Goal: Information Seeking & Learning: Compare options

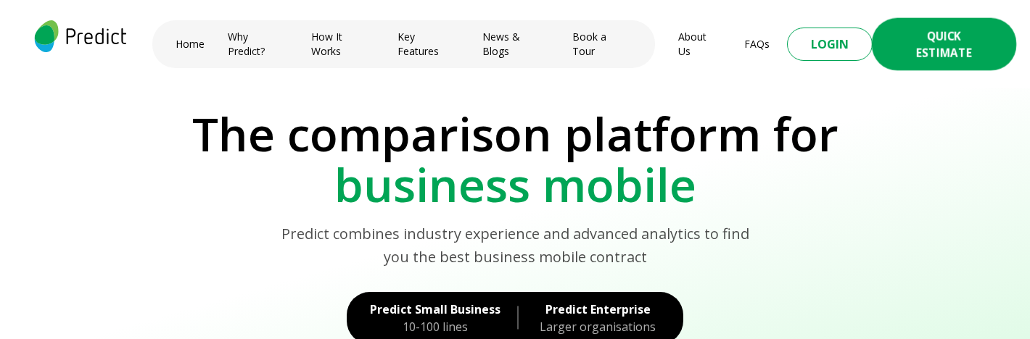
click at [938, 43] on button "Quick Estimate" at bounding box center [944, 44] width 144 height 53
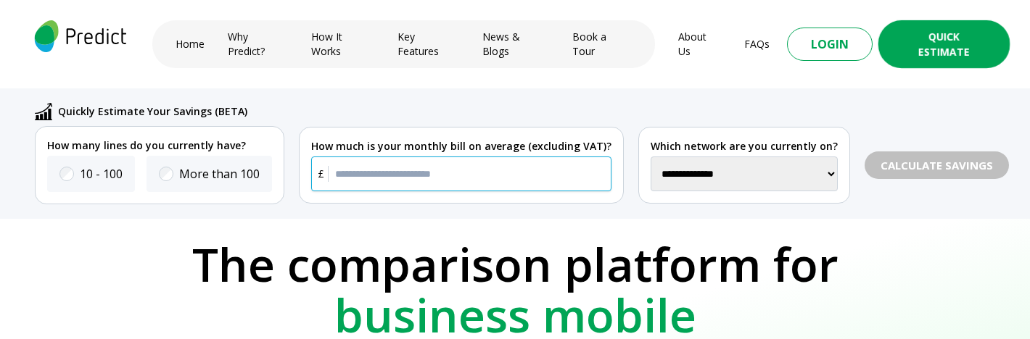
click at [496, 164] on input "text" at bounding box center [461, 174] width 300 height 35
type input "*****"
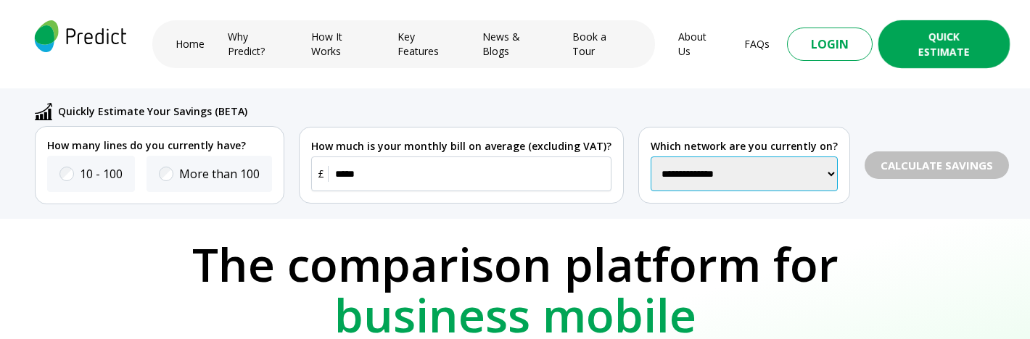
click at [725, 162] on select "**********" at bounding box center [744, 174] width 187 height 35
select select "**"
click at [651, 157] on select "**********" at bounding box center [744, 174] width 187 height 35
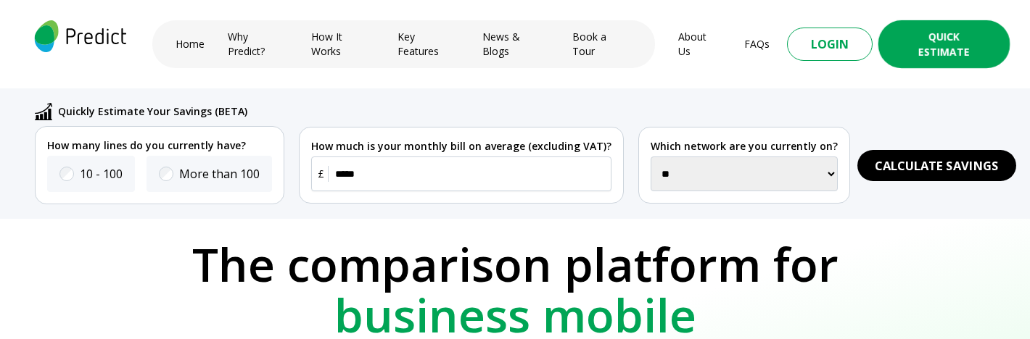
click at [875, 157] on span "Calculate Savings" at bounding box center [937, 166] width 124 height 18
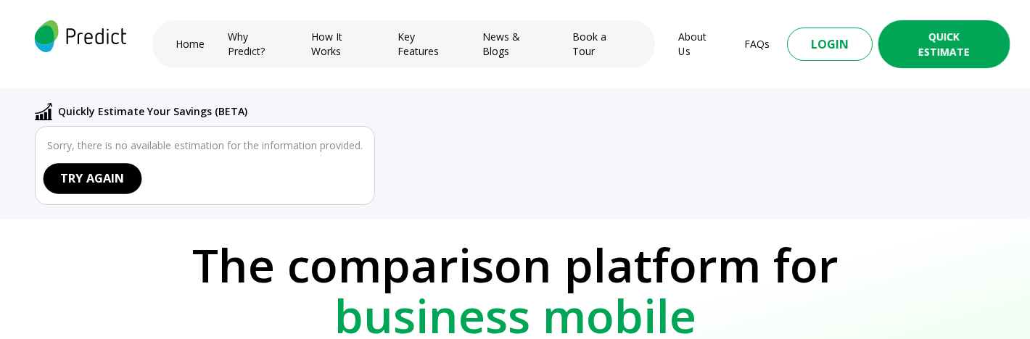
click at [106, 164] on button "TRY AGAIN" at bounding box center [93, 178] width 99 height 30
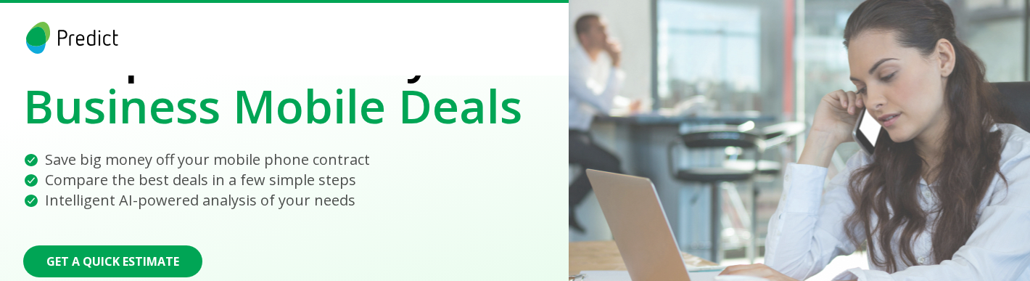
scroll to position [105, 0]
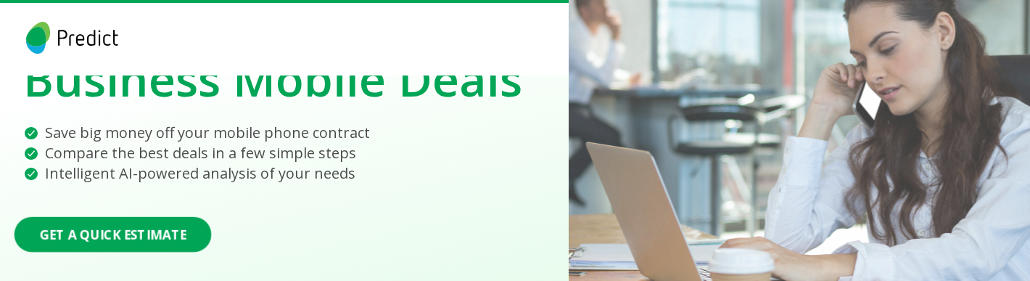
click at [110, 233] on button "Get a Quick Estimate" at bounding box center [113, 234] width 197 height 35
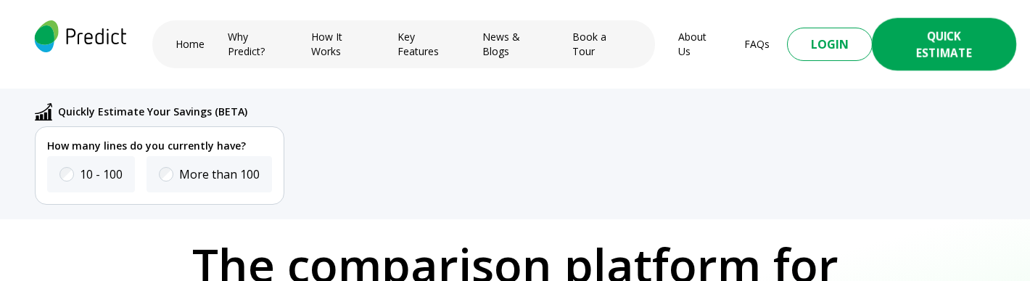
click at [924, 38] on button "Quick Estimate" at bounding box center [944, 44] width 144 height 53
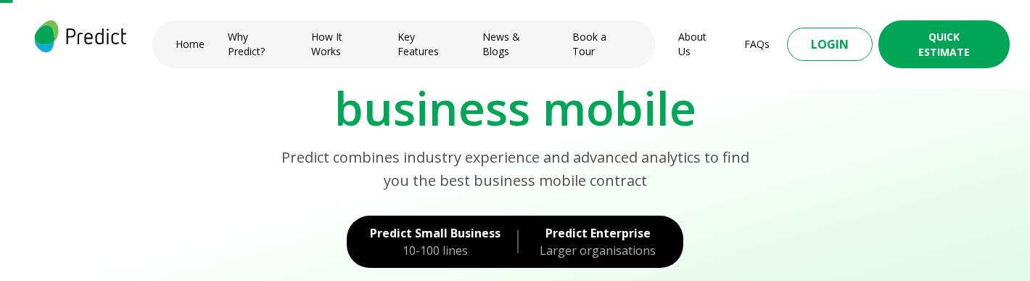
scroll to position [76, 0]
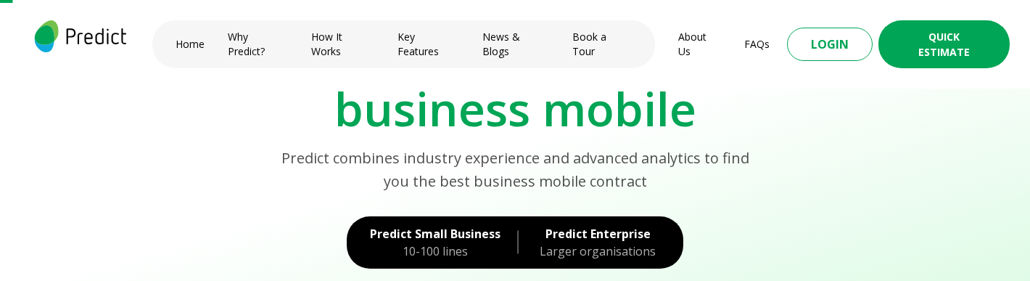
click at [450, 242] on div "10-100 lines" at bounding box center [435, 250] width 131 height 17
click at [603, 242] on div "Larger organisations" at bounding box center [597, 250] width 125 height 17
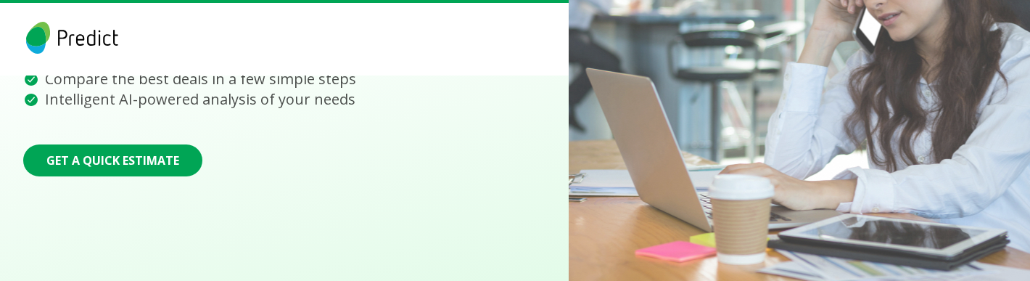
scroll to position [119, 0]
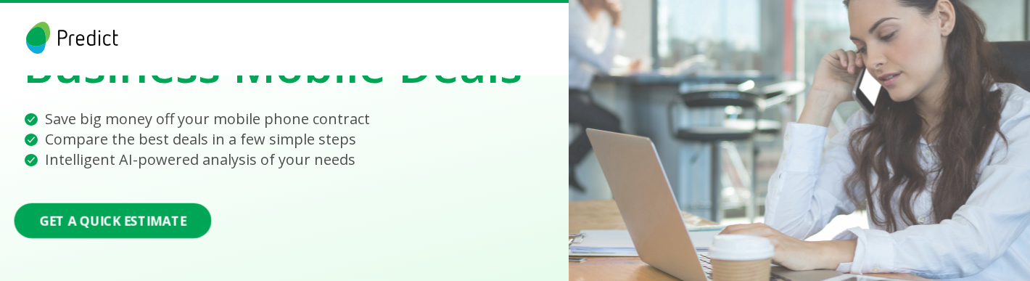
click at [114, 223] on button "Get a Quick Estimate" at bounding box center [113, 220] width 197 height 35
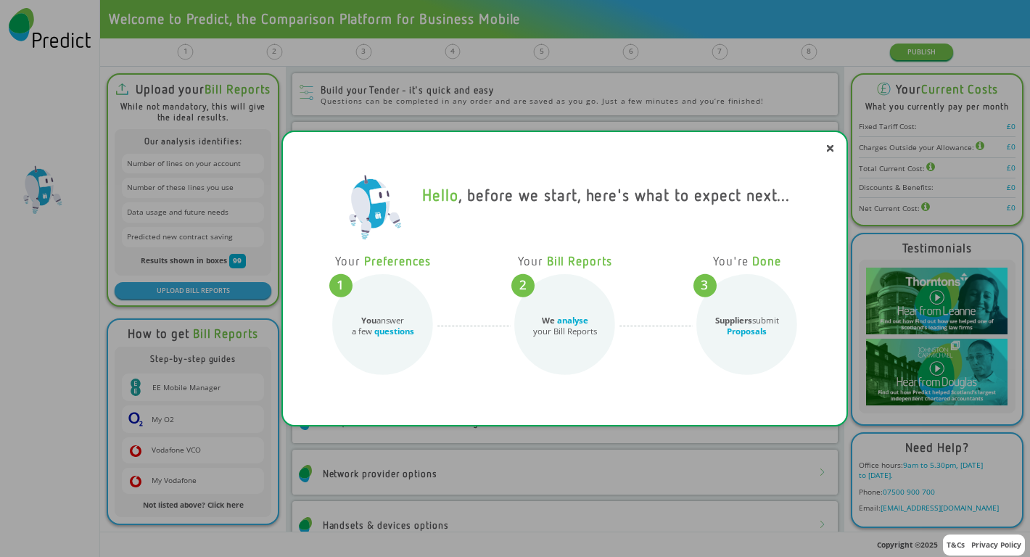
click at [537, 280] on div "We analyse your Bill Reports" at bounding box center [564, 332] width 87 height 35
click at [384, 280] on icon at bounding box center [383, 325] width 108 height 108
click at [831, 149] on icon at bounding box center [831, 149] width 6 height 6
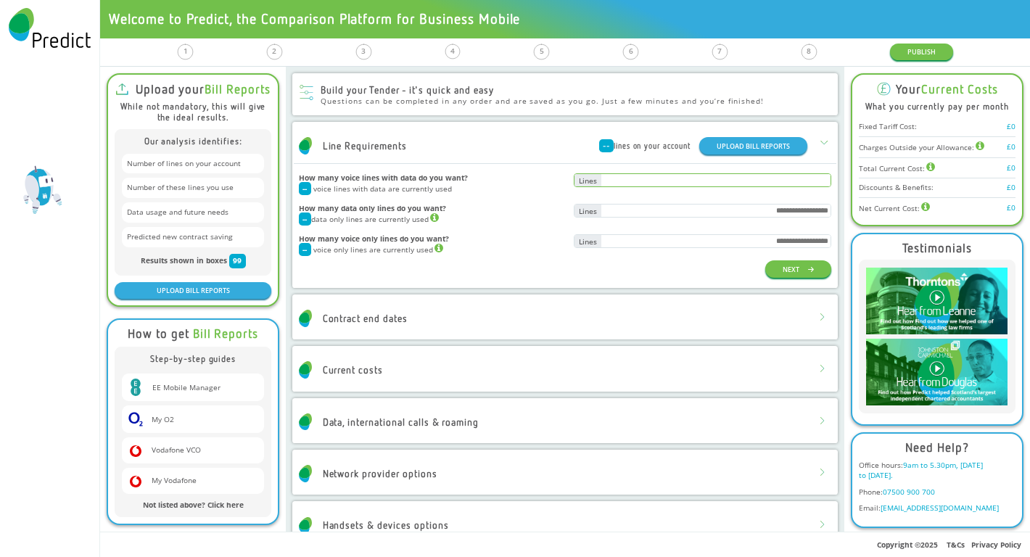
click at [640, 185] on input "text" at bounding box center [715, 180] width 228 height 12
click at [630, 211] on input "text" at bounding box center [715, 211] width 228 height 12
click at [640, 246] on input "text" at bounding box center [715, 241] width 228 height 12
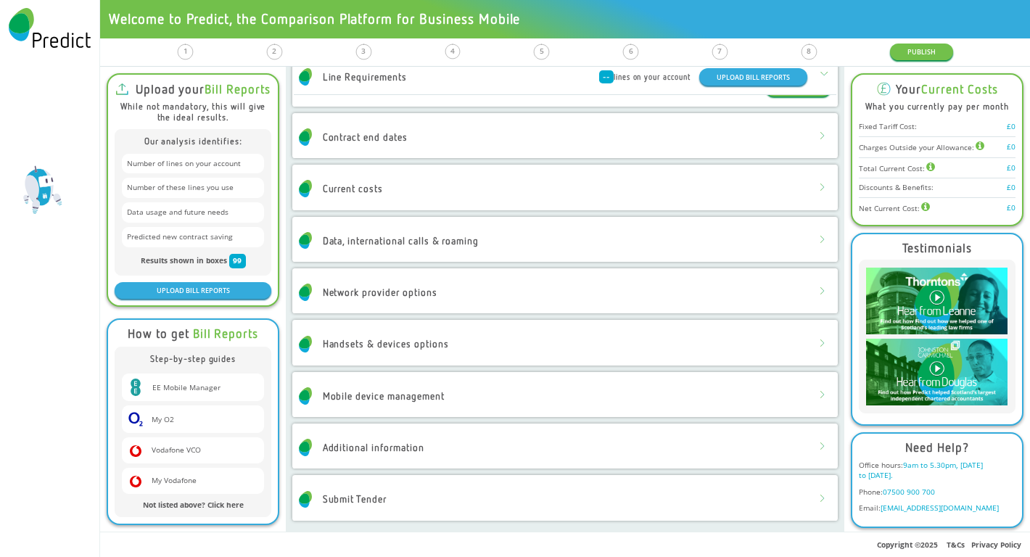
scroll to position [183, 0]
